Goal: Navigation & Orientation: Find specific page/section

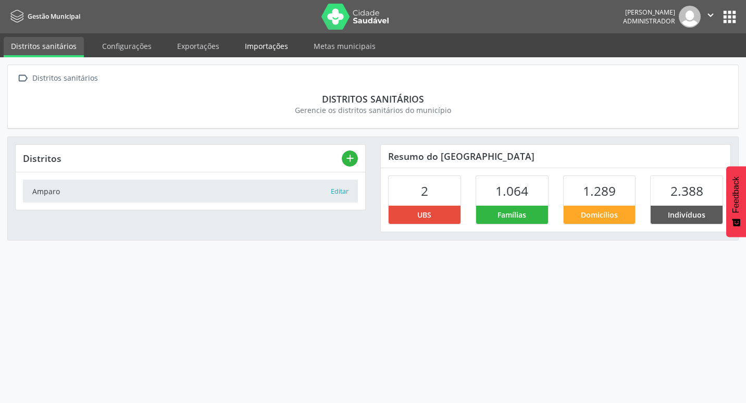
click at [267, 45] on link "Importações" at bounding box center [267, 46] width 58 height 18
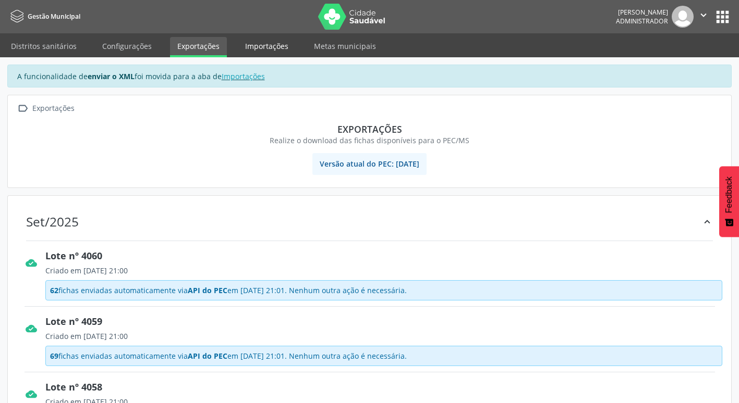
click at [277, 50] on link "Importações" at bounding box center [267, 46] width 58 height 18
